Goal: Task Accomplishment & Management: Use online tool/utility

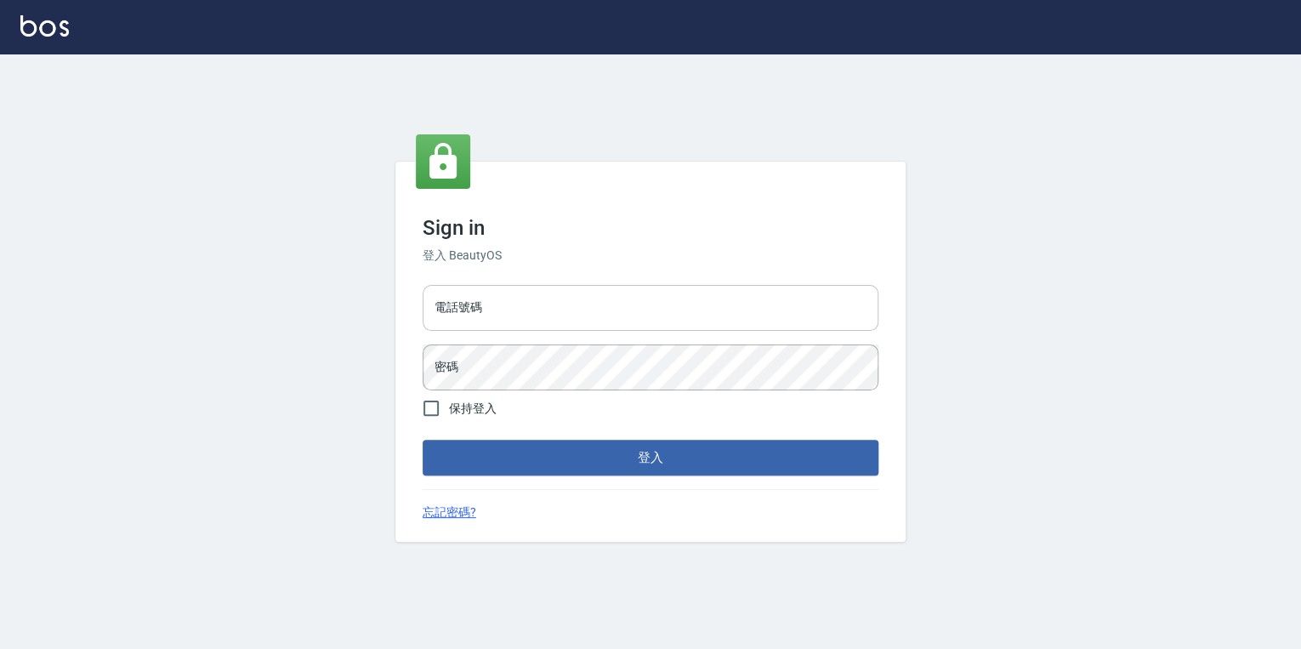
click at [578, 318] on input "電話號碼" at bounding box center [651, 308] width 456 height 46
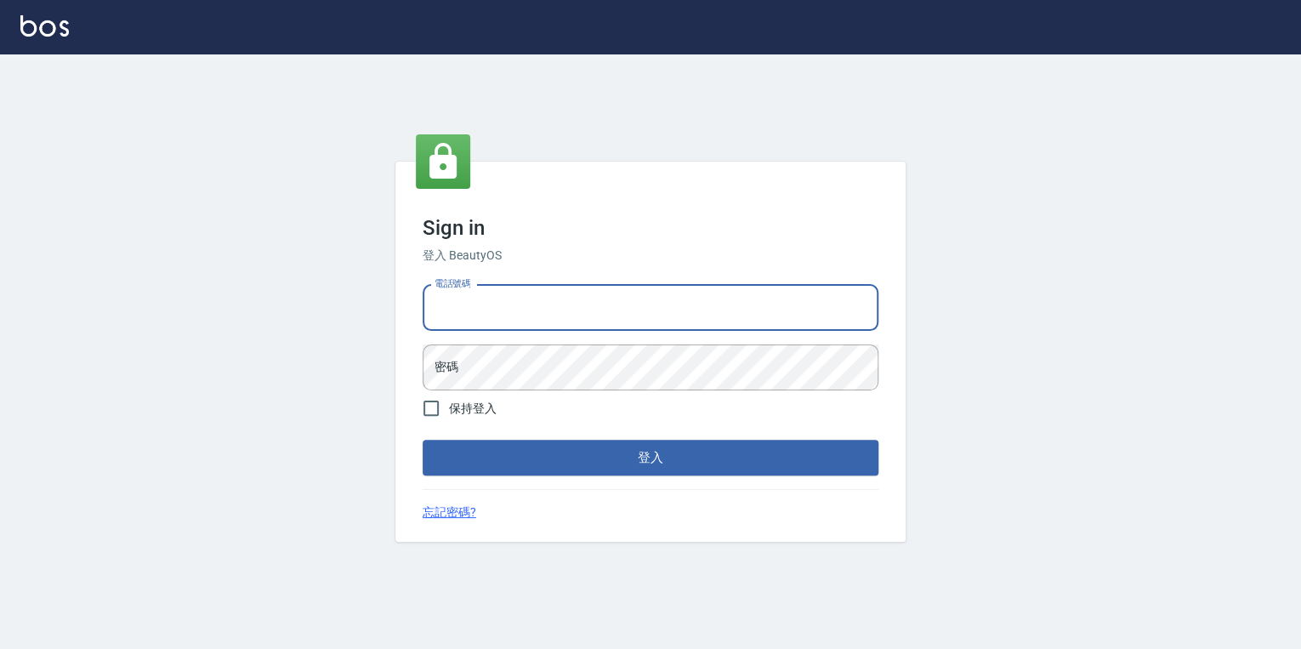
type input "0925308209"
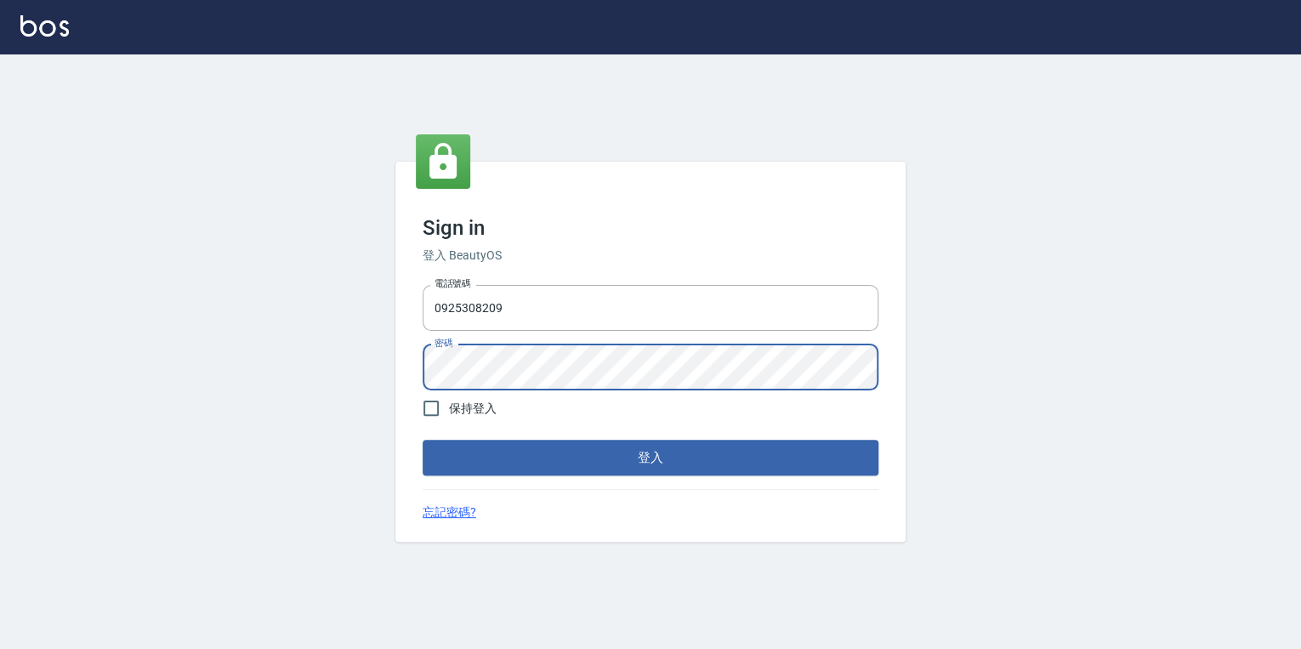
click at [423, 440] on button "登入" at bounding box center [651, 458] width 456 height 36
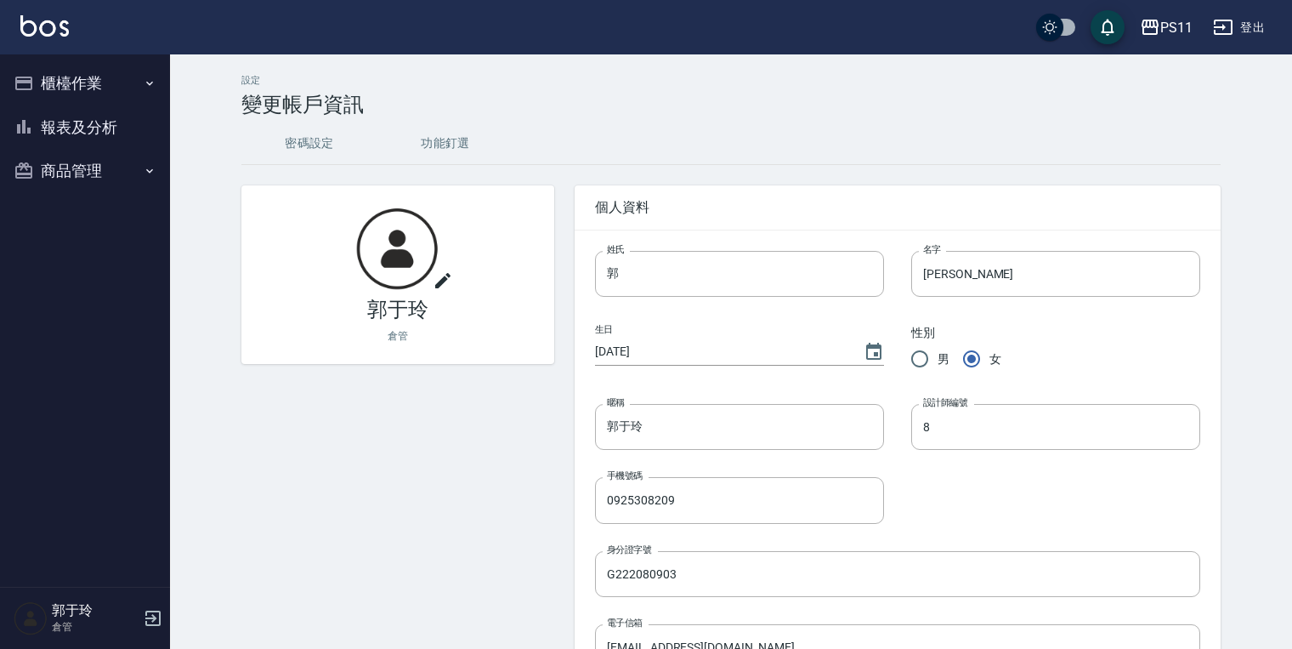
click at [148, 167] on icon "button" at bounding box center [150, 171] width 14 height 14
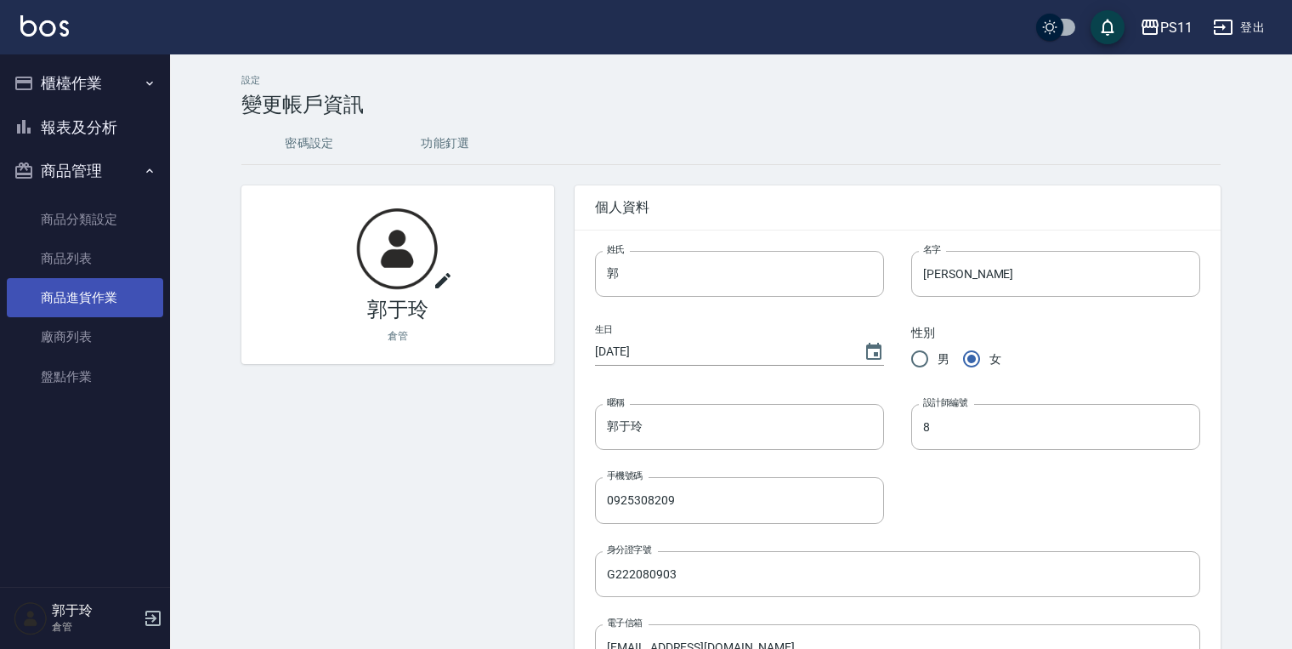
click at [124, 287] on link "商品進貨作業" at bounding box center [85, 297] width 156 height 39
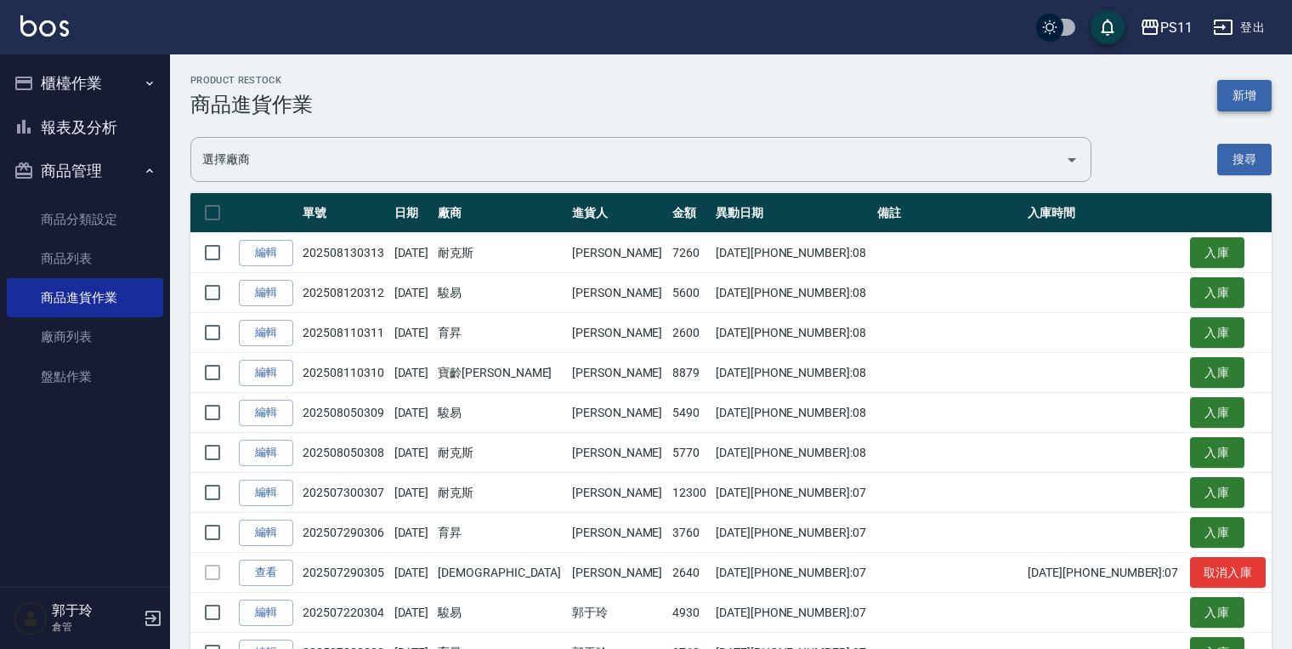
click at [1235, 93] on button "新增" at bounding box center [1245, 95] width 54 height 31
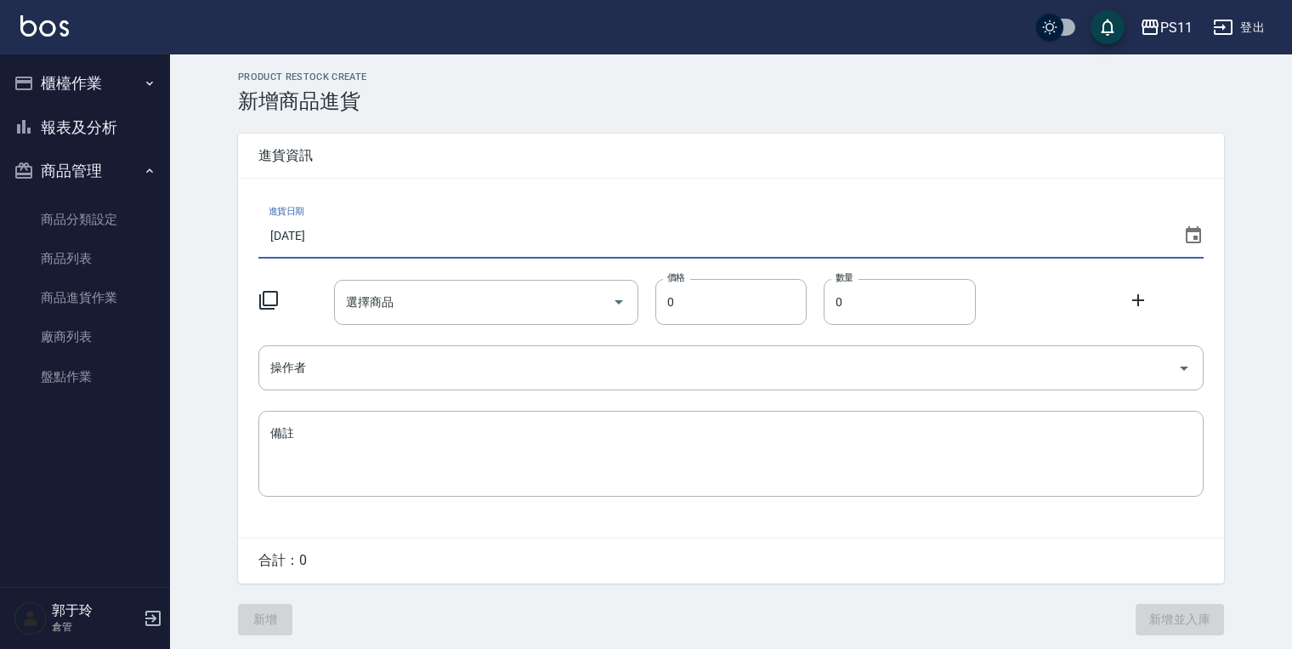
click at [334, 230] on input "[DATE]" at bounding box center [717, 236] width 918 height 46
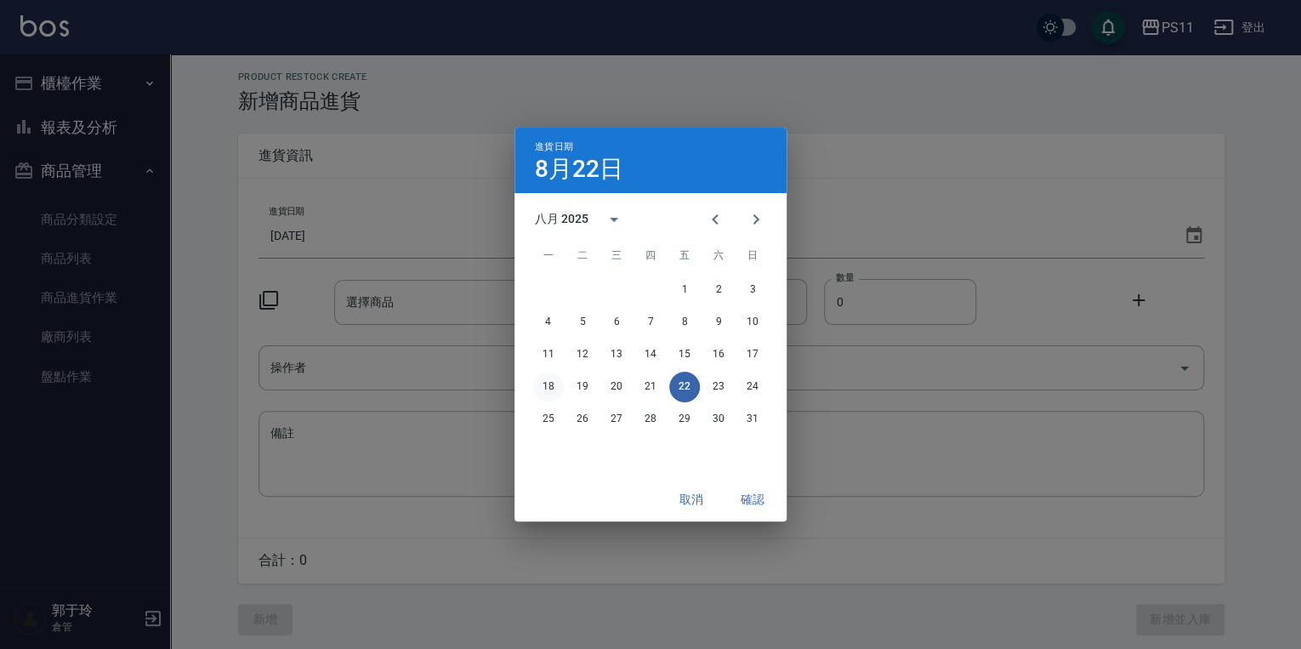
click at [548, 384] on button "18" at bounding box center [548, 387] width 31 height 31
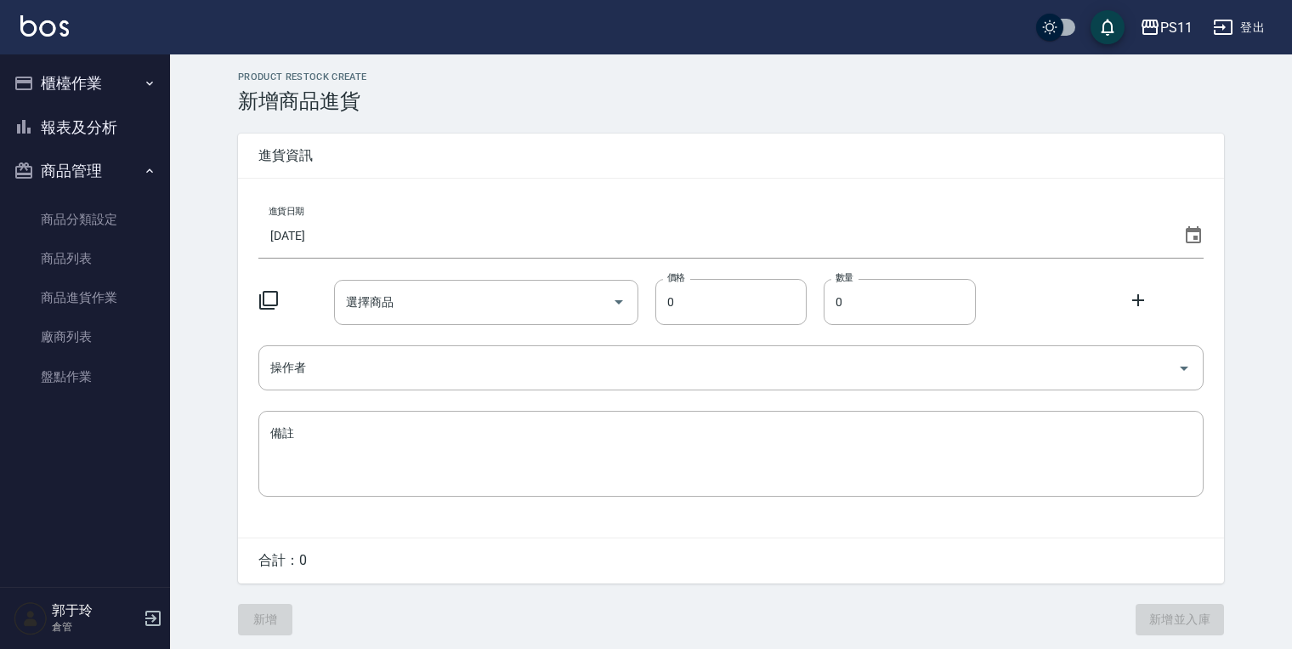
click at [270, 302] on icon at bounding box center [268, 300] width 20 height 20
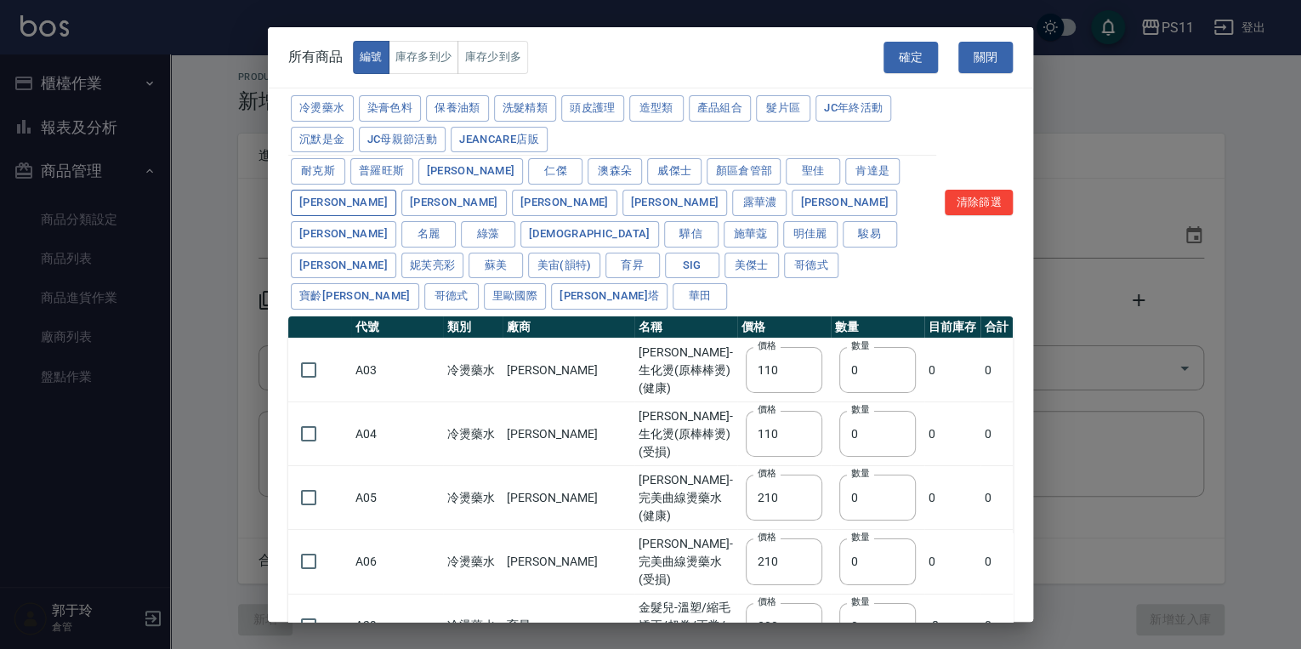
click at [396, 190] on button "[PERSON_NAME]" at bounding box center [343, 203] width 105 height 26
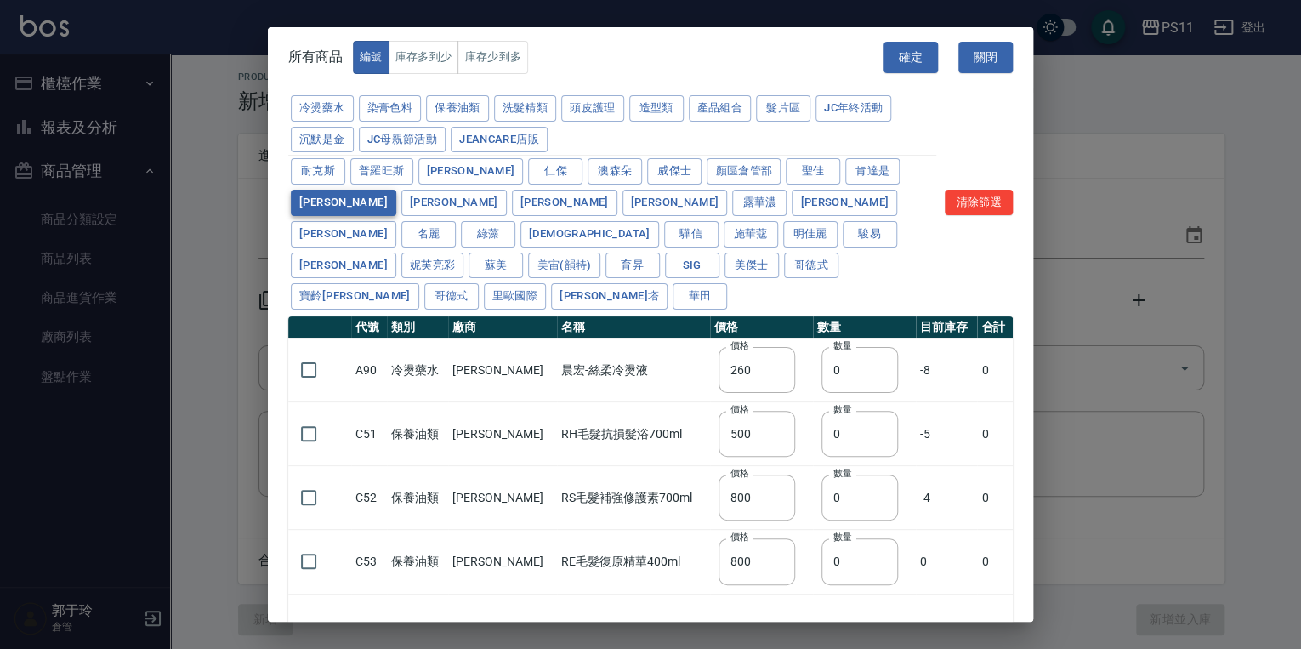
type input "260"
type input "500"
type input "800"
click at [309, 416] on input "checkbox" at bounding box center [309, 434] width 36 height 36
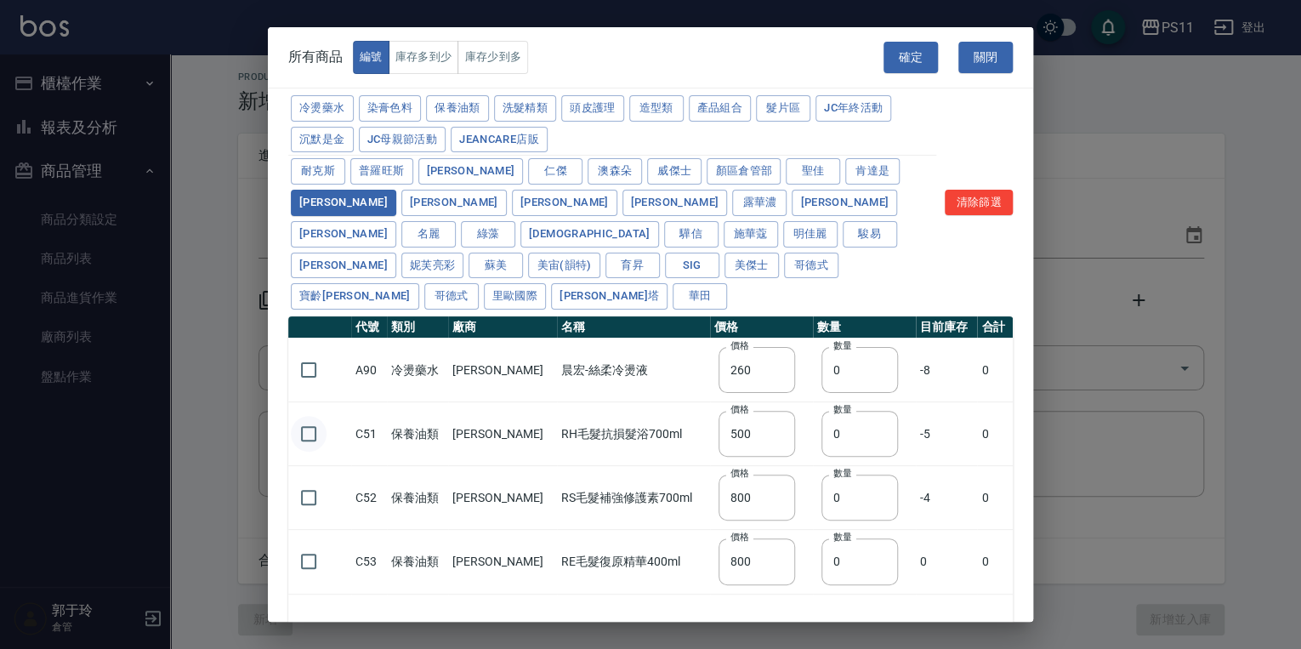
checkbox input "true"
click at [307, 480] on input "checkbox" at bounding box center [309, 498] width 36 height 36
checkbox input "true"
drag, startPoint x: 906, startPoint y: 44, endPoint x: 891, endPoint y: 32, distance: 19.4
click at [905, 44] on button "確定" at bounding box center [910, 57] width 54 height 31
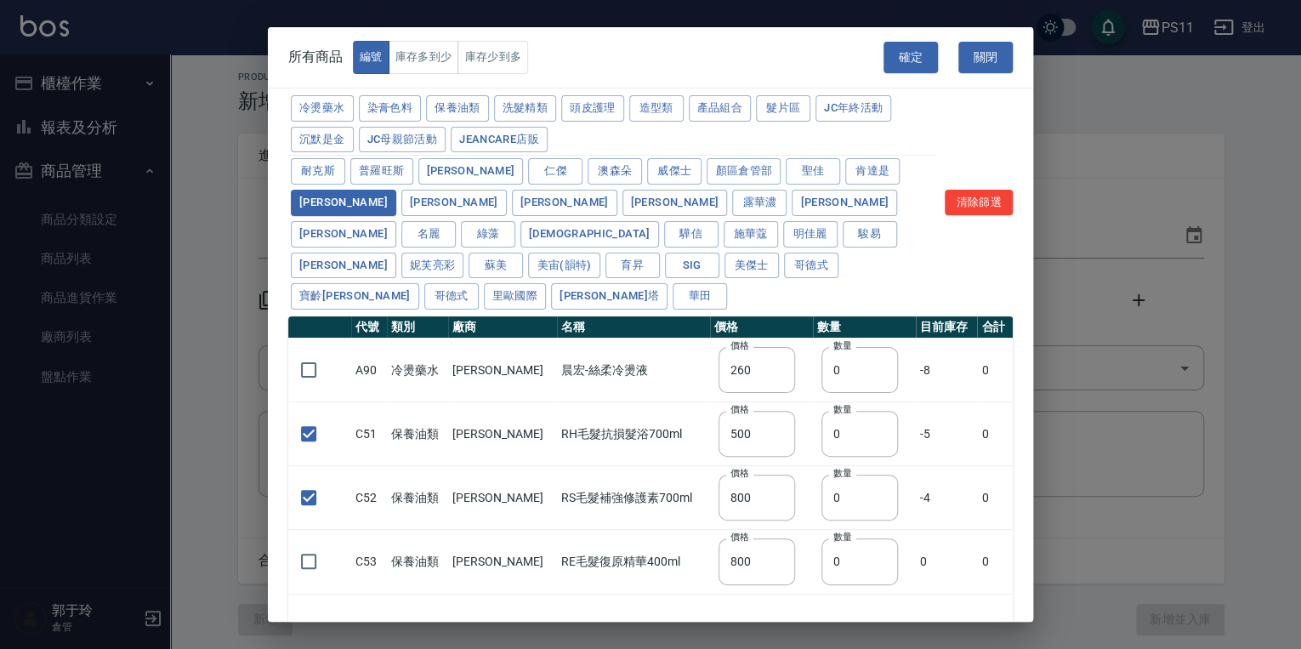
type input "C51 RH毛髮抗損髮浴700ml"
type input "500"
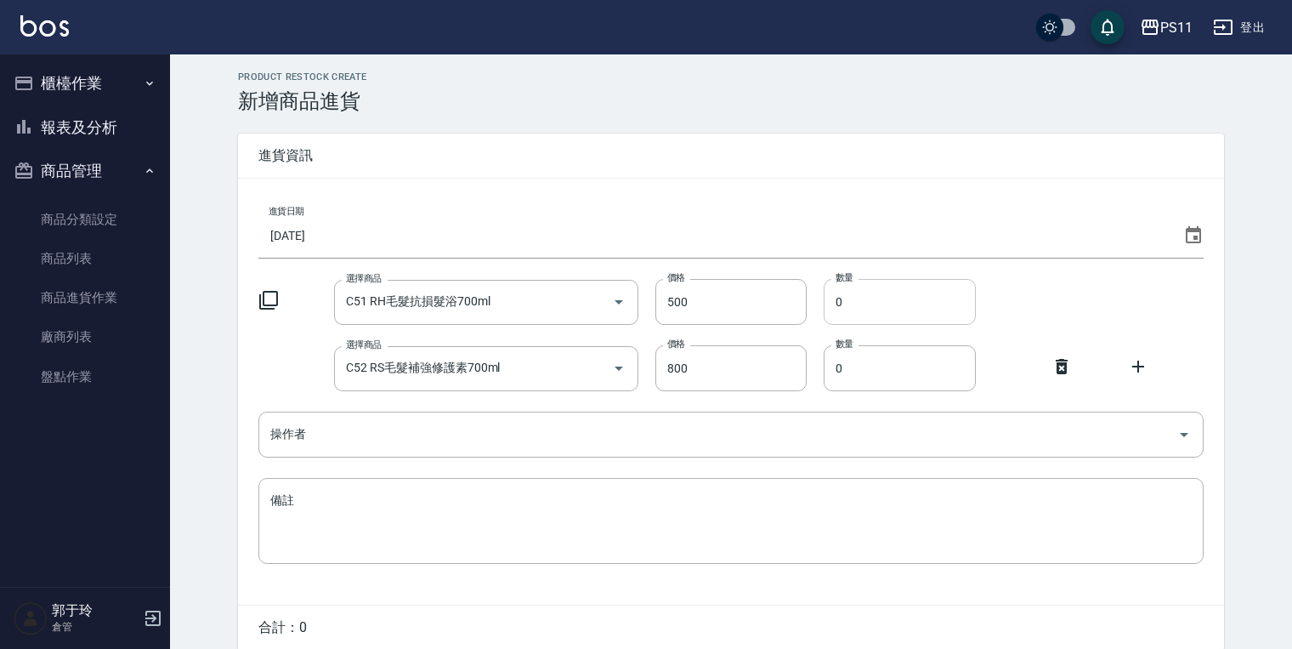
drag, startPoint x: 860, startPoint y: 300, endPoint x: 837, endPoint y: 304, distance: 22.5
click at [837, 304] on input "0" at bounding box center [900, 302] width 152 height 46
type input "2"
click at [833, 364] on input "0" at bounding box center [900, 368] width 152 height 46
type input "4"
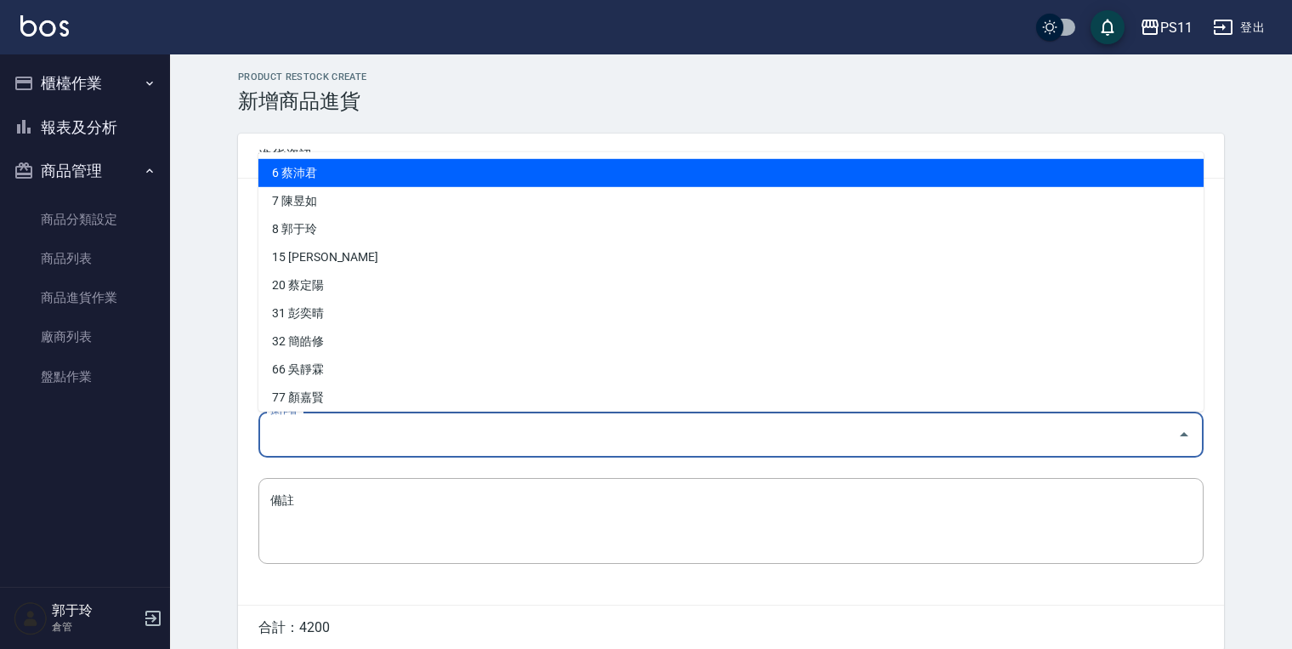
click at [378, 429] on input "操作者" at bounding box center [718, 434] width 905 height 30
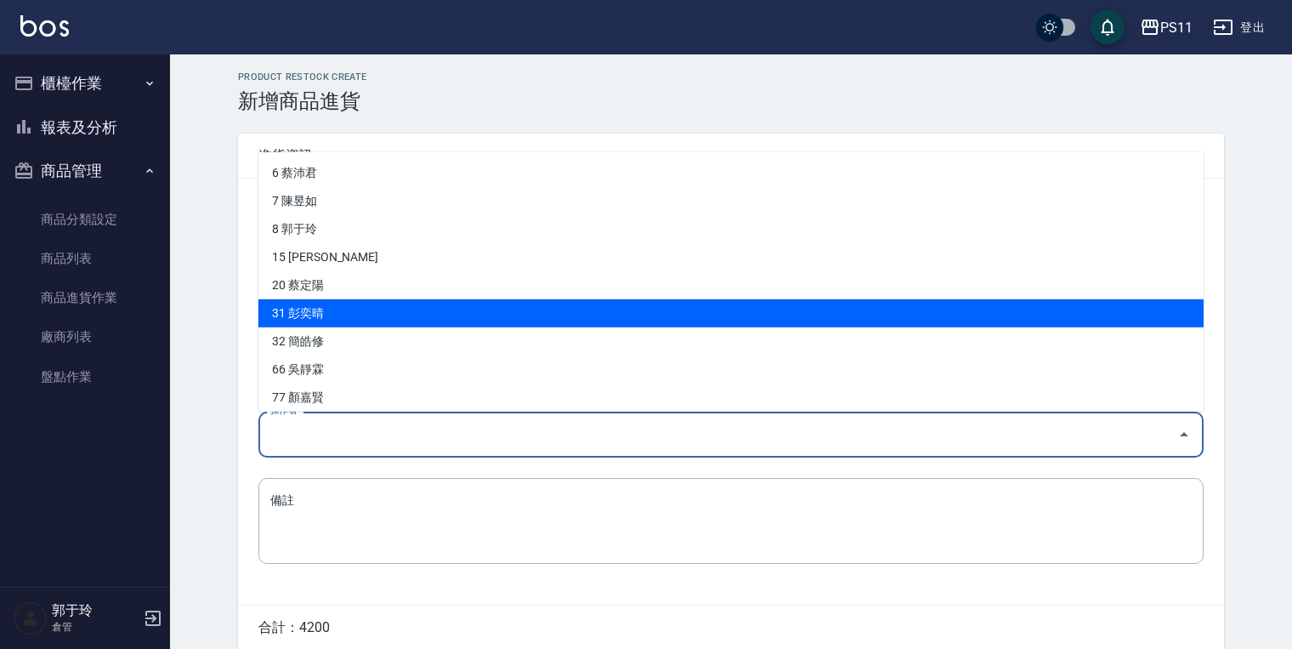
click at [373, 299] on li "31 彭奕晴" at bounding box center [730, 313] width 945 height 28
type input "彭奕晴"
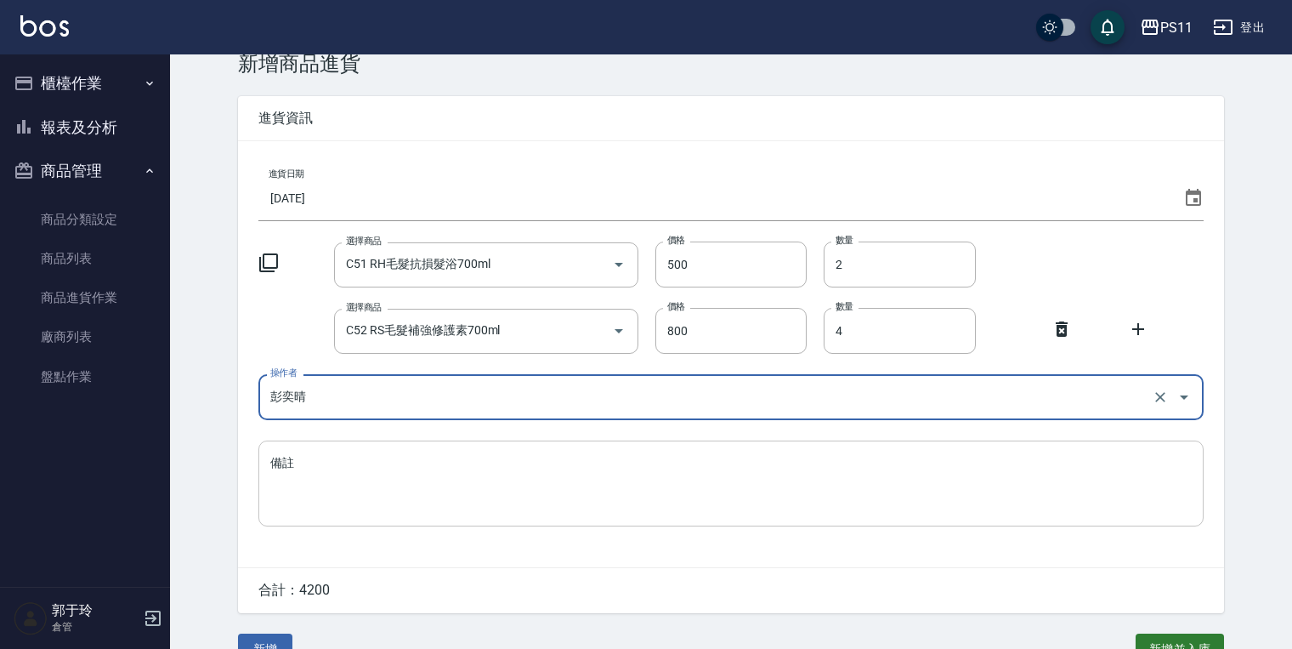
scroll to position [71, 0]
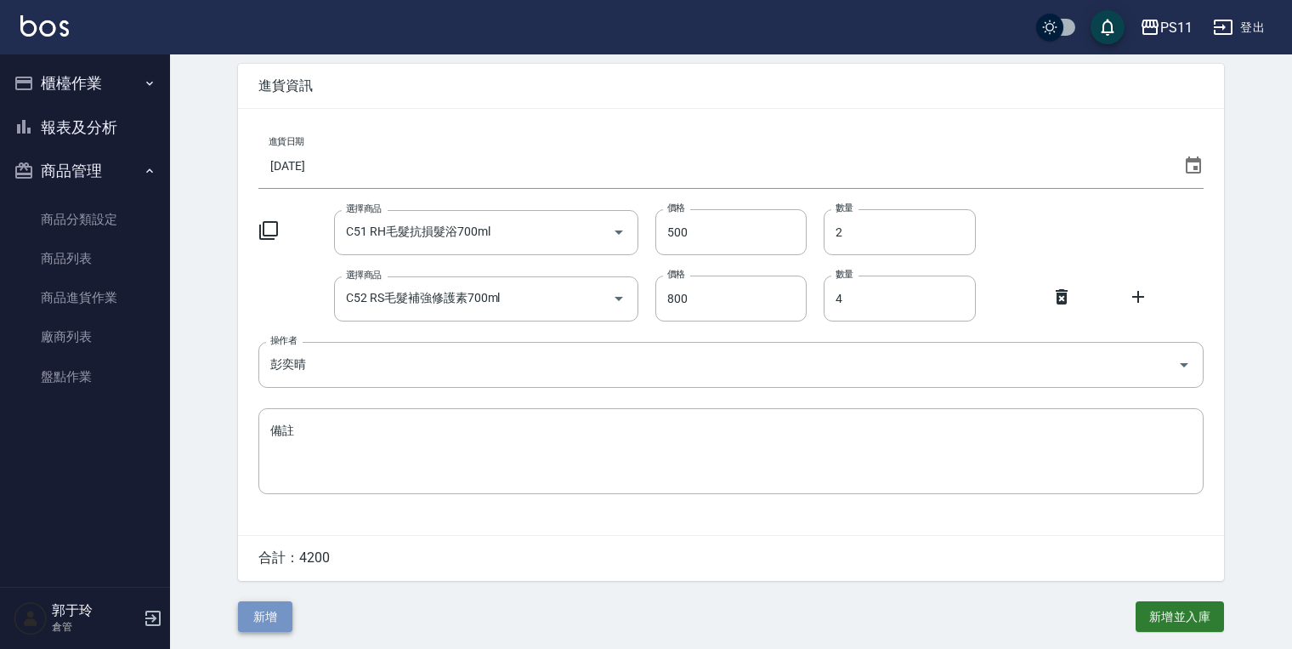
click at [257, 604] on button "新增" at bounding box center [265, 616] width 54 height 31
